Goal: Task Accomplishment & Management: Use online tool/utility

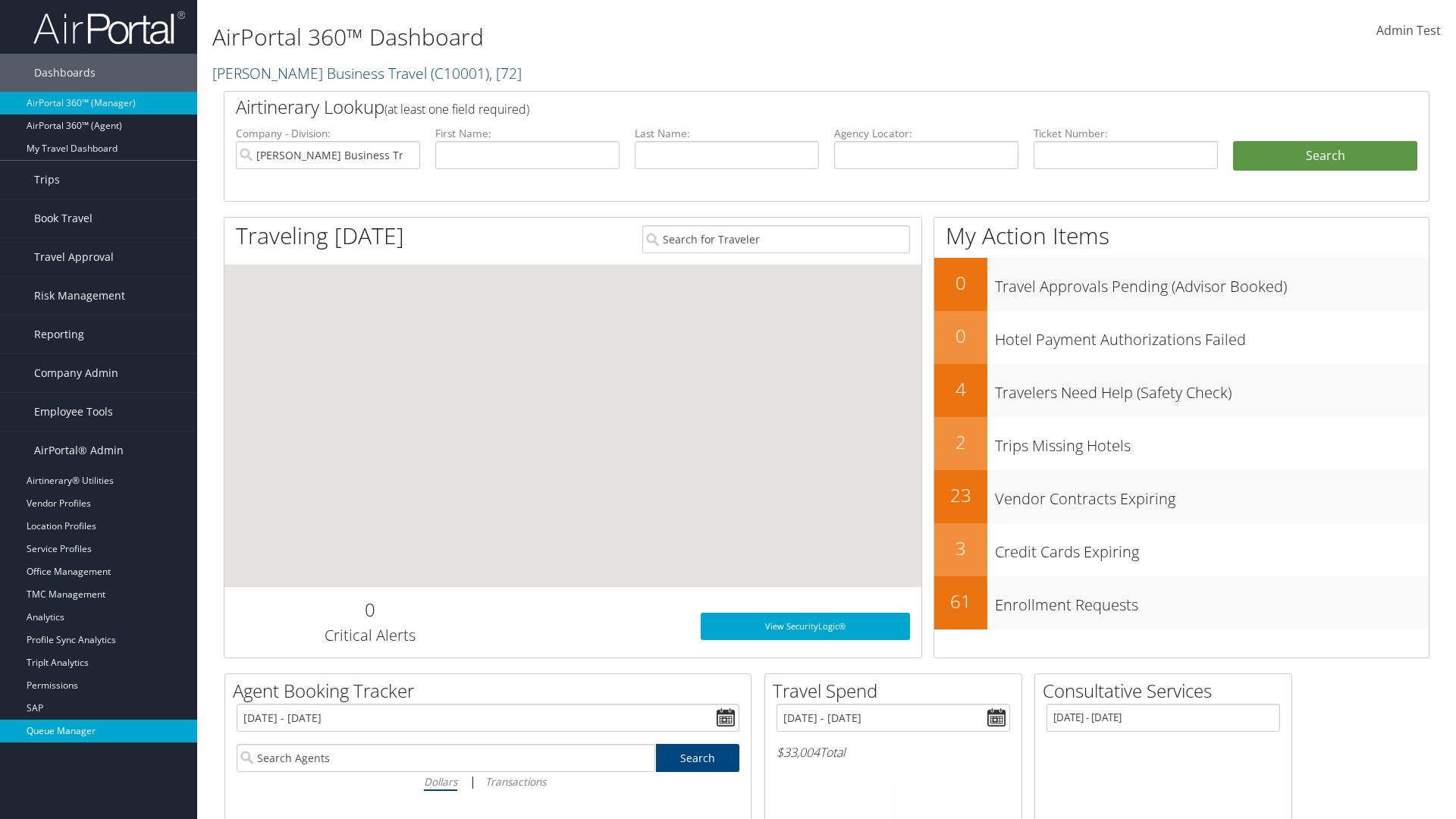
click at [99, 731] on link "Queue Manager" at bounding box center [98, 731] width 197 height 23
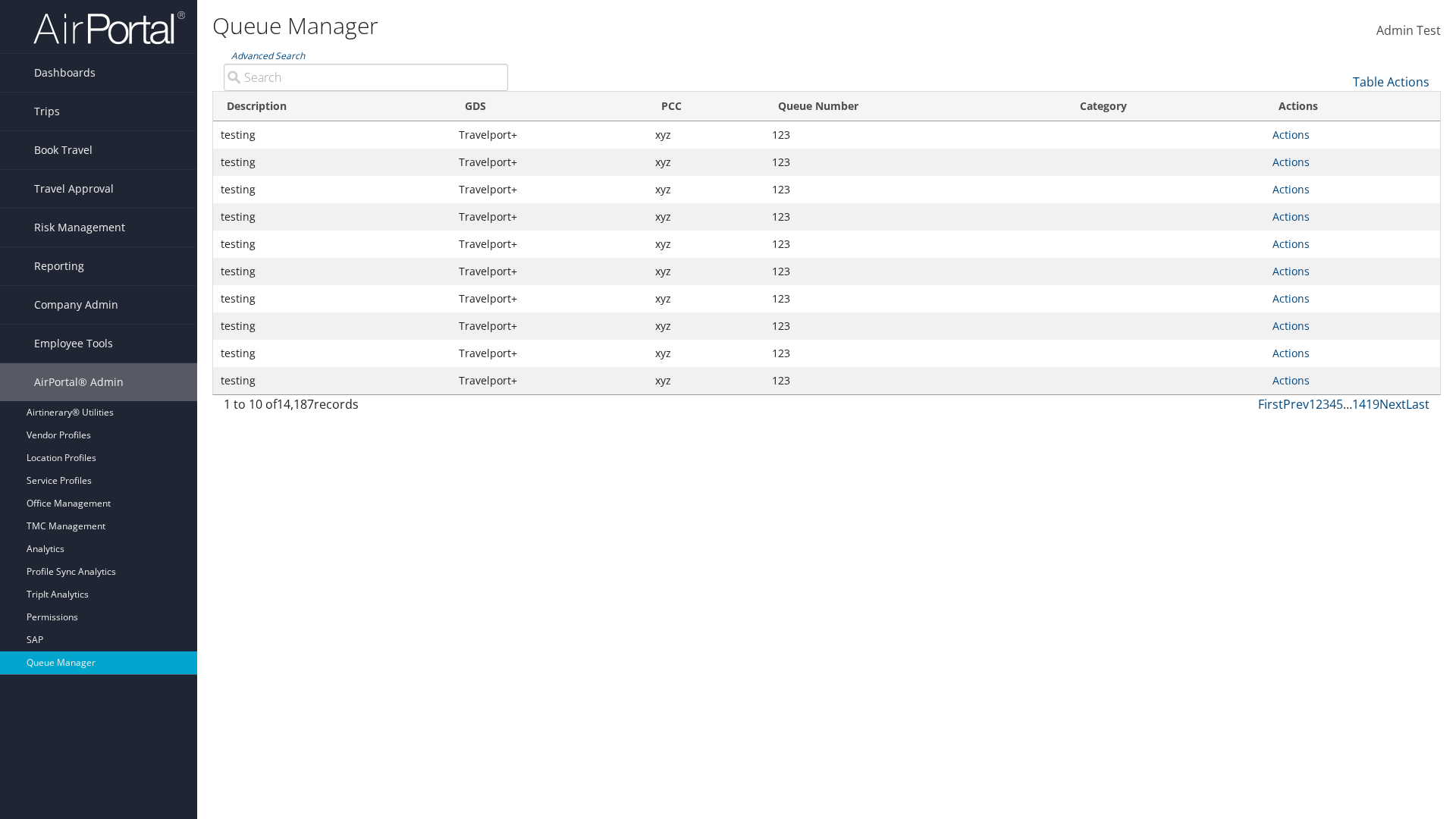
click at [1391, 82] on link "Table Actions" at bounding box center [1392, 81] width 77 height 17
click at [1340, 105] on link "View Errors" at bounding box center [1340, 105] width 200 height 25
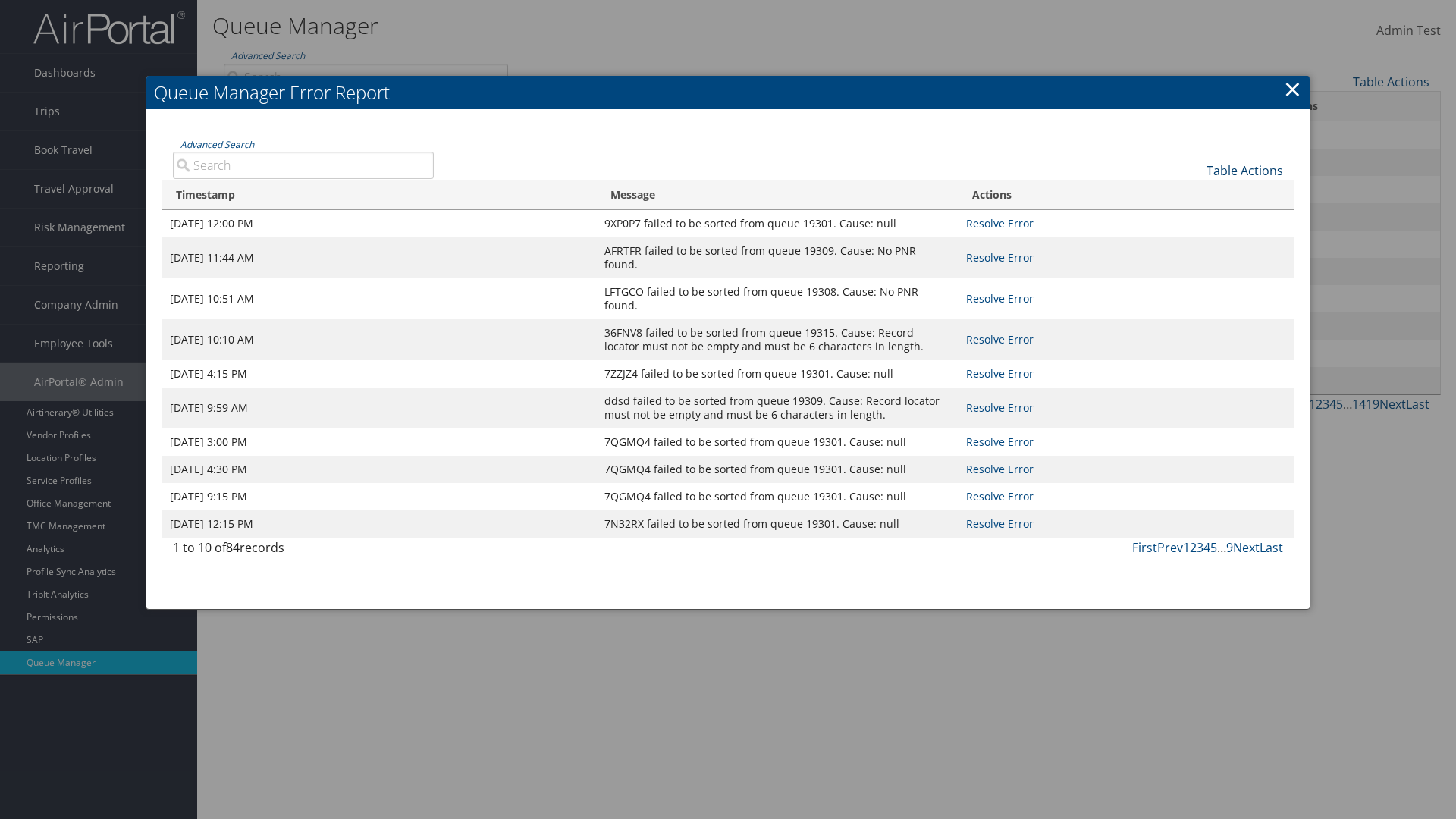
click at [1245, 170] on link "Table Actions" at bounding box center [1245, 170] width 77 height 17
click at [1194, 219] on link "Page Length" at bounding box center [1194, 220] width 200 height 25
click at [869, 158] on div "Table Actions" at bounding box center [870, 158] width 850 height 43
click at [1245, 170] on link "Table Actions" at bounding box center [1245, 170] width 77 height 17
click at [217, 144] on link "Advanced Search" at bounding box center [217, 144] width 74 height 13
